Goal: Task Accomplishment & Management: Complete application form

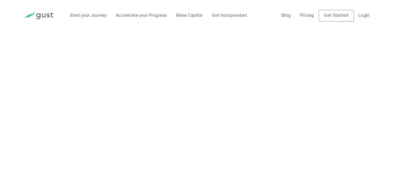
scroll to position [1150, 0]
click at [185, 15] on link "Raise Capital" at bounding box center [189, 15] width 26 height 5
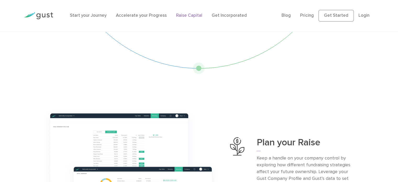
scroll to position [105, 0]
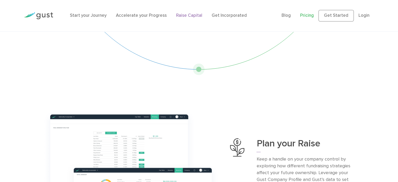
click at [311, 16] on link "Pricing" at bounding box center [307, 15] width 14 height 5
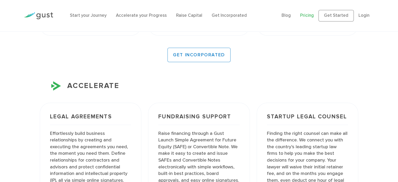
scroll to position [523, 0]
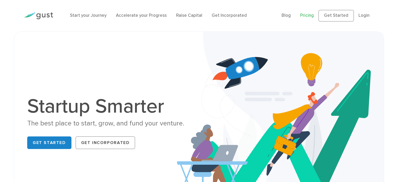
click at [306, 16] on link "Pricing" at bounding box center [307, 15] width 14 height 5
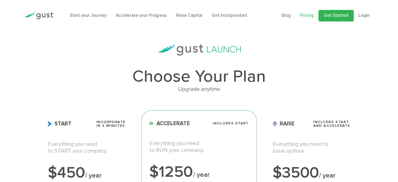
click at [329, 19] on link "Get Started" at bounding box center [335, 16] width 35 height 12
